Goal: Task Accomplishment & Management: Use online tool/utility

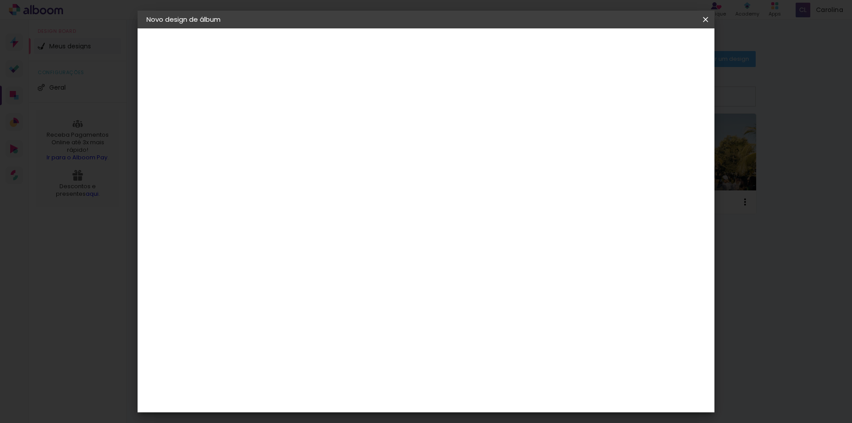
scroll to position [44, 0]
click at [352, 371] on span "25 × 25" at bounding box center [330, 383] width 41 height 24
click at [0, 0] on slot "Avançar" at bounding box center [0, 0] width 0 height 0
click at [600, 95] on div at bounding box center [596, 96] width 8 height 8
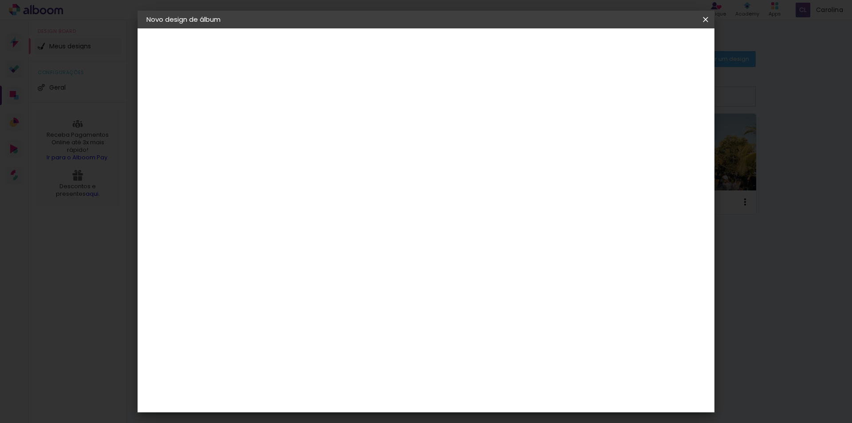
type paper-checkbox "on"
click at [600, 95] on div at bounding box center [596, 96] width 8 height 8
click at [600, 96] on div at bounding box center [596, 96] width 8 height 8
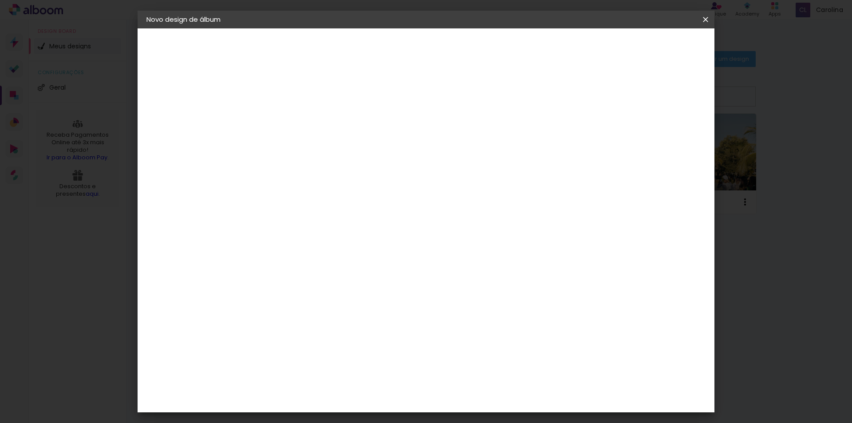
click at [600, 96] on div at bounding box center [596, 96] width 8 height 8
click at [650, 49] on span "Iniciar design" at bounding box center [630, 47] width 40 height 6
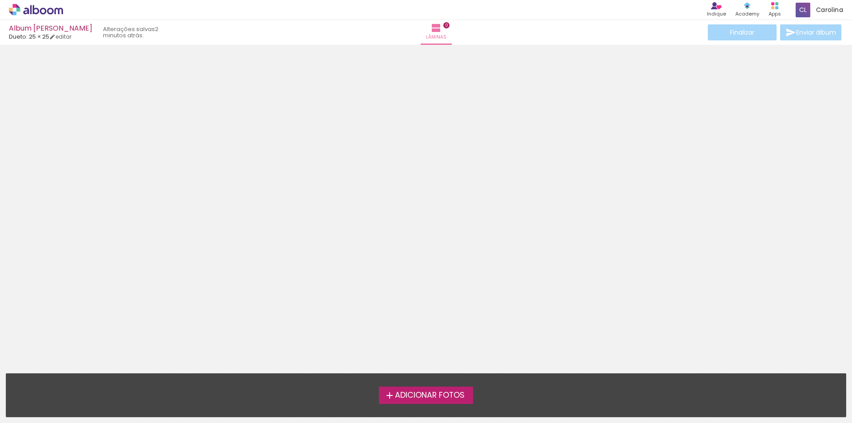
click at [456, 394] on span "Adicionar Fotos" at bounding box center [430, 395] width 70 height 8
click at [0, 0] on input "file" at bounding box center [0, 0] width 0 height 0
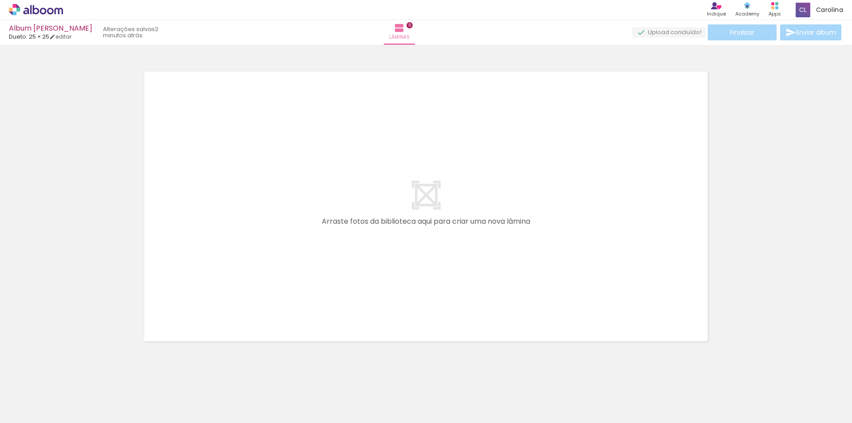
scroll to position [12, 0]
drag, startPoint x: 139, startPoint y: 400, endPoint x: 355, endPoint y: 243, distance: 267.1
click at [355, 243] on quentale-workspace at bounding box center [426, 211] width 852 height 423
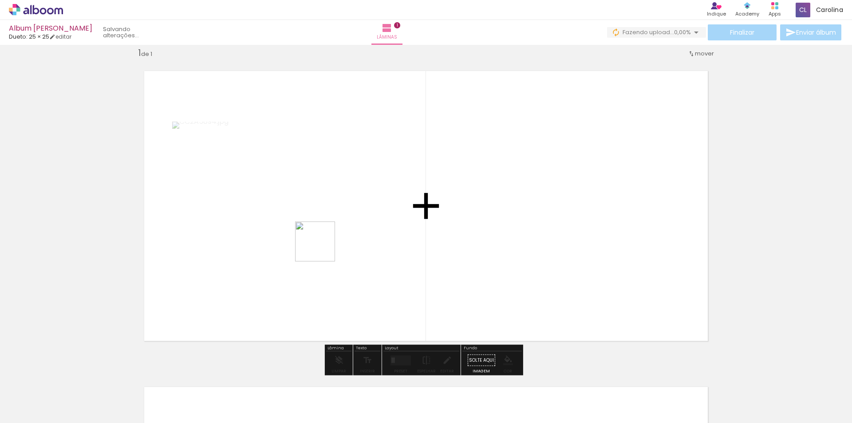
drag, startPoint x: 194, startPoint y: 402, endPoint x: 328, endPoint y: 237, distance: 212.0
click at [328, 237] on quentale-workspace at bounding box center [426, 211] width 852 height 423
drag, startPoint x: 236, startPoint y: 402, endPoint x: 468, endPoint y: 230, distance: 289.0
click at [468, 230] on quentale-workspace at bounding box center [426, 211] width 852 height 423
drag, startPoint x: 300, startPoint y: 395, endPoint x: 421, endPoint y: 249, distance: 189.8
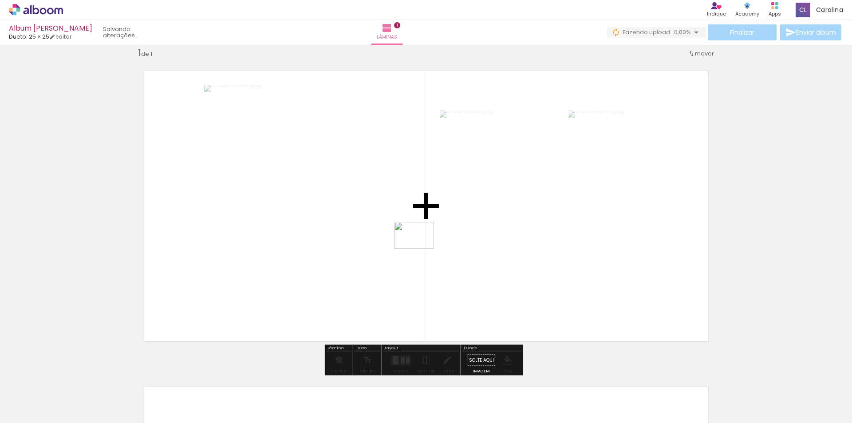
click at [421, 249] on quentale-workspace at bounding box center [426, 211] width 852 height 423
drag, startPoint x: 84, startPoint y: 399, endPoint x: 304, endPoint y: 286, distance: 246.7
click at [304, 286] on quentale-workspace at bounding box center [426, 211] width 852 height 423
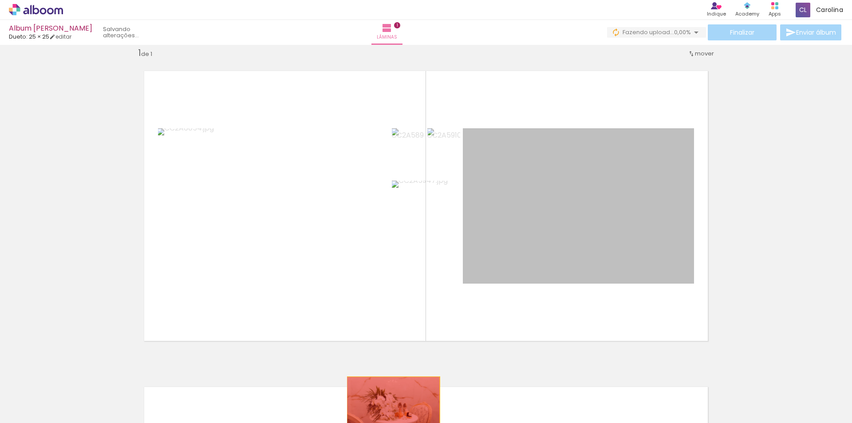
drag, startPoint x: 557, startPoint y: 214, endPoint x: 389, endPoint y: 380, distance: 236.3
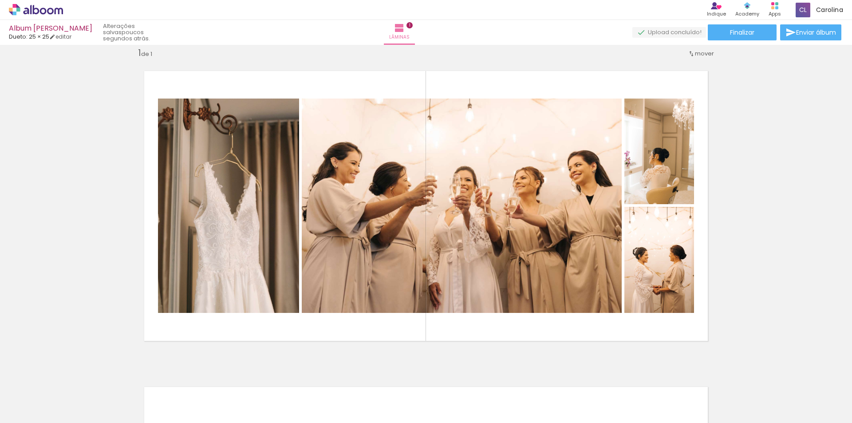
click at [48, 7] on icon at bounding box center [36, 10] width 54 height 12
